Goal: Task Accomplishment & Management: Manage account settings

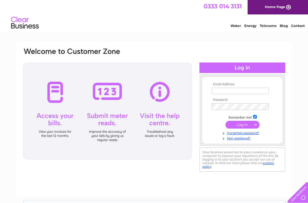
click at [251, 88] on input "text" at bounding box center [240, 91] width 57 height 6
type input "Info@dsbudd.com"
click at [241, 125] on input "submit" at bounding box center [243, 125] width 34 height 8
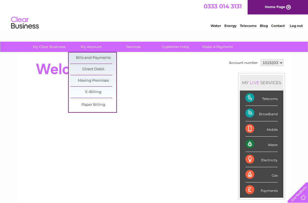
click at [103, 56] on link "Bills and Payments" at bounding box center [94, 57] width 46 height 11
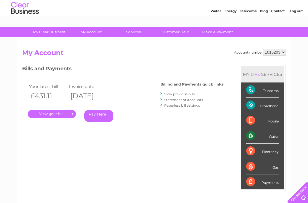
scroll to position [15, 0]
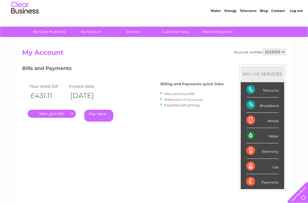
click at [183, 92] on link "View previous bills" at bounding box center [179, 93] width 30 height 4
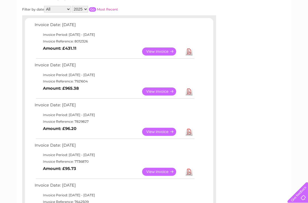
scroll to position [82, 0]
click at [163, 90] on link "View" at bounding box center [162, 92] width 41 height 8
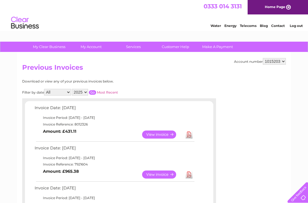
scroll to position [83, 0]
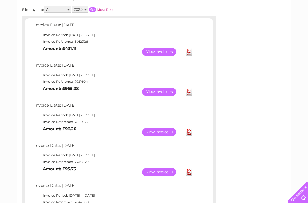
click at [163, 51] on link "View" at bounding box center [162, 52] width 41 height 8
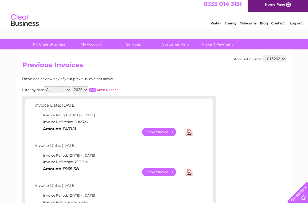
scroll to position [0, 0]
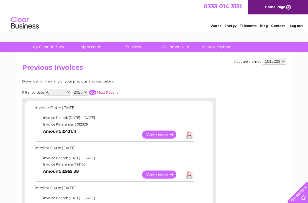
click at [88, 91] on select "2025 2024 2023 2022" at bounding box center [80, 92] width 16 height 7
click at [96, 91] on input "button" at bounding box center [92, 92] width 7 height 4
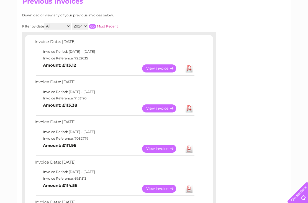
scroll to position [66, 0]
click at [88, 26] on select "2025 2024 2023 2022" at bounding box center [80, 26] width 16 height 7
click at [96, 25] on input "button" at bounding box center [92, 26] width 7 height 4
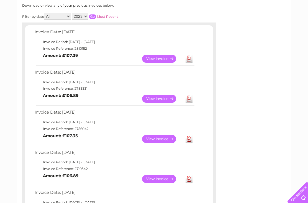
scroll to position [0, 0]
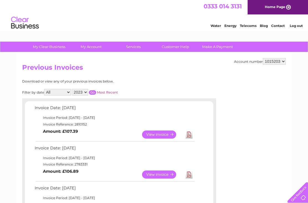
click at [88, 92] on select "2025 2024 2023 2022" at bounding box center [80, 92] width 16 height 7
click at [96, 90] on input "button" at bounding box center [92, 92] width 7 height 4
click at [88, 90] on select "2025 2024 2023 2022" at bounding box center [80, 92] width 16 height 7
select select "2025"
click at [96, 91] on input "button" at bounding box center [92, 92] width 7 height 4
